Goal: Check status: Check status

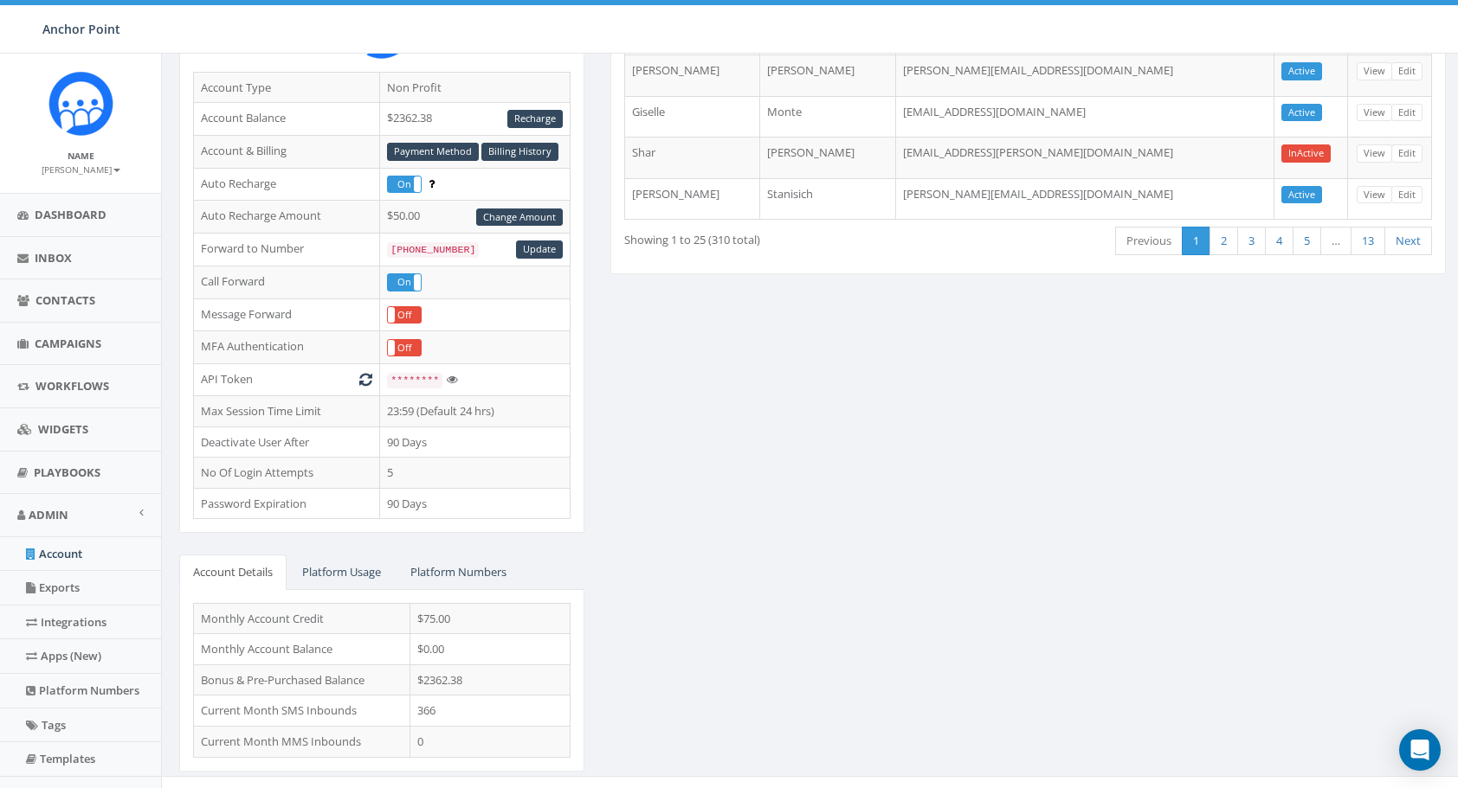
click at [1210, 532] on div "ESSENTIAL Account Type Non Profit Account Balance $2362.38 Recharge Account & B…" at bounding box center [812, 369] width 1292 height 849
